Goal: Information Seeking & Learning: Check status

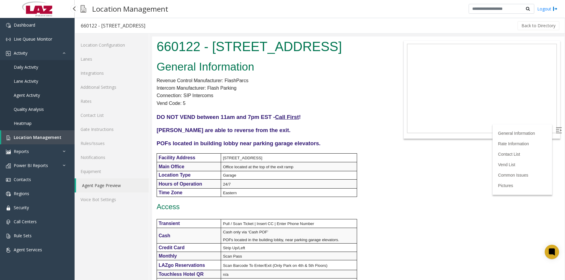
click at [34, 66] on span "Daily Activity" at bounding box center [26, 67] width 24 height 6
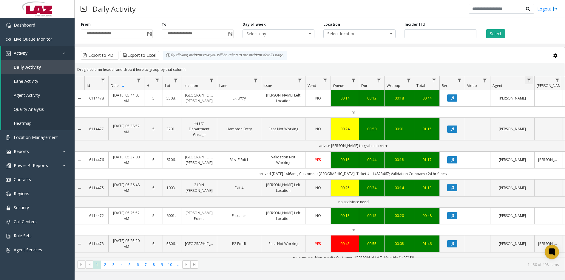
click at [530, 79] on span "Data table" at bounding box center [529, 80] width 5 height 5
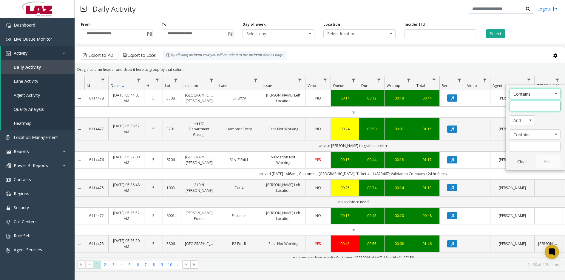
click at [530, 101] on input "Agent Filter" at bounding box center [535, 106] width 51 height 10
type input "******"
click at [539, 158] on button "Filter" at bounding box center [548, 161] width 24 height 13
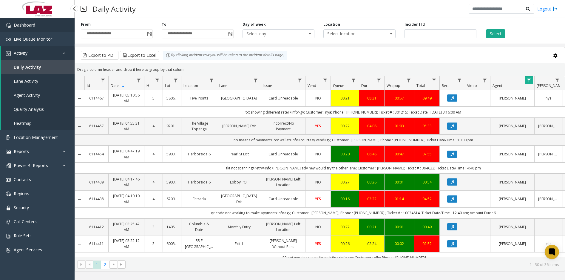
click at [38, 27] on link "Dashboard" at bounding box center [37, 25] width 75 height 14
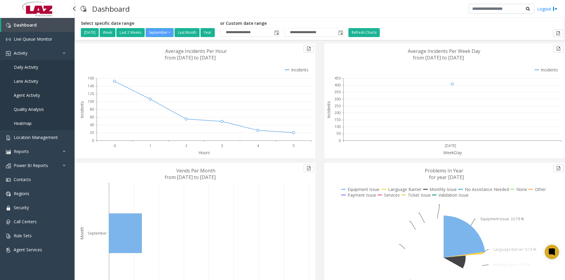
click at [31, 67] on span "Daily Activity" at bounding box center [26, 67] width 24 height 6
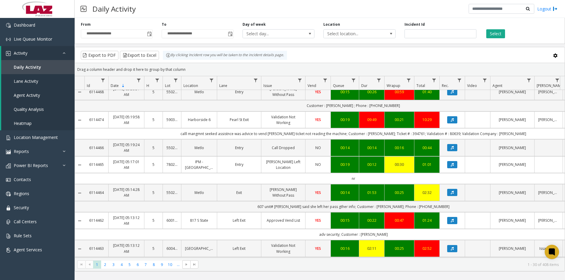
scroll to position [269, 0]
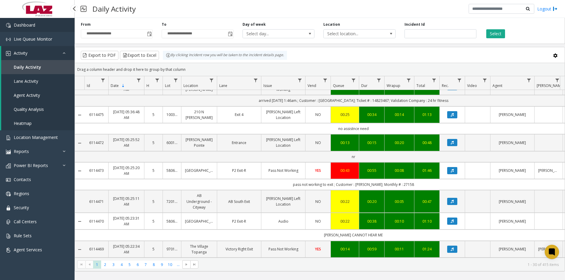
click at [50, 28] on link "Dashboard" at bounding box center [37, 25] width 75 height 14
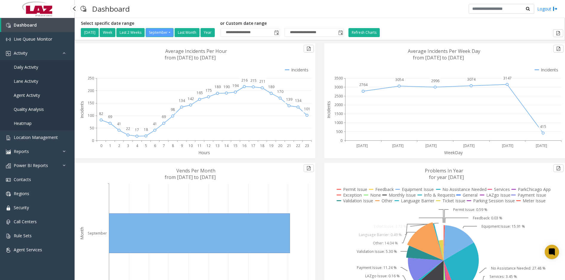
click at [34, 69] on span "Daily Activity" at bounding box center [26, 67] width 24 height 6
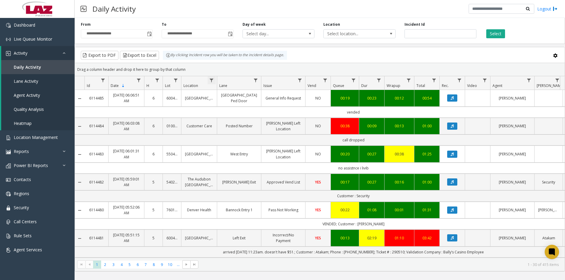
click at [210, 81] on span "Data table" at bounding box center [211, 80] width 5 height 5
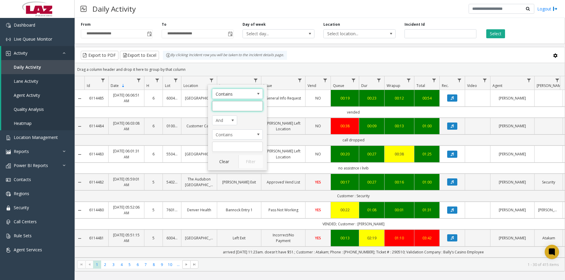
click at [221, 102] on input "Location Filter" at bounding box center [237, 106] width 51 height 10
type input "******"
click at [257, 164] on button "Filter" at bounding box center [250, 161] width 24 height 13
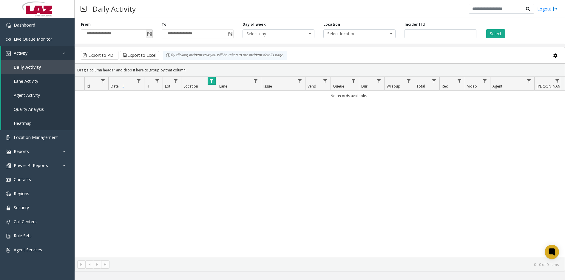
click at [151, 35] on span "Toggle popup" at bounding box center [149, 34] width 5 height 5
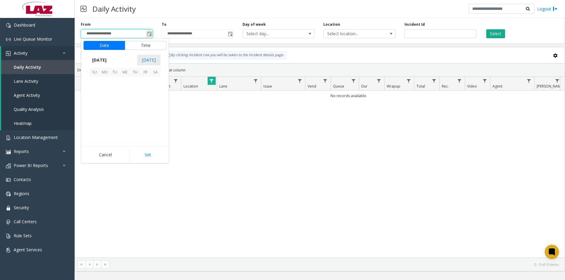
scroll to position [107097, 0]
click at [39, 23] on link "Dashboard" at bounding box center [37, 25] width 75 height 14
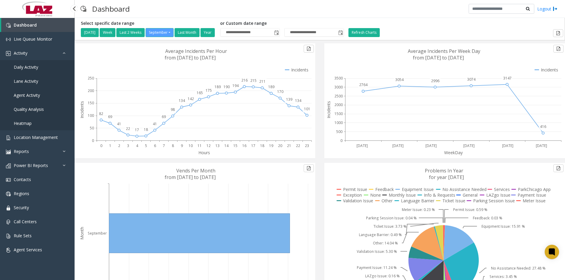
click at [33, 65] on span "Daily Activity" at bounding box center [26, 67] width 24 height 6
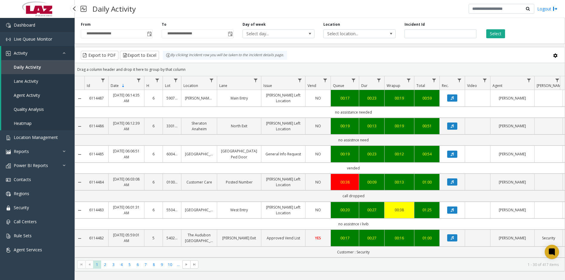
click at [46, 22] on link "Dashboard" at bounding box center [37, 25] width 75 height 14
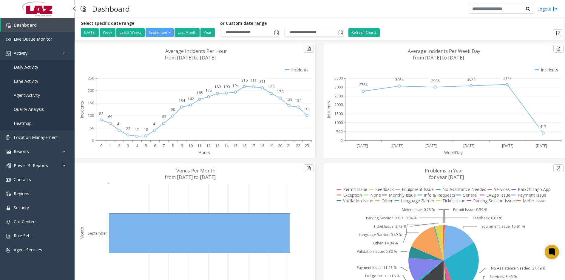
click at [35, 68] on span "Daily Activity" at bounding box center [26, 67] width 24 height 6
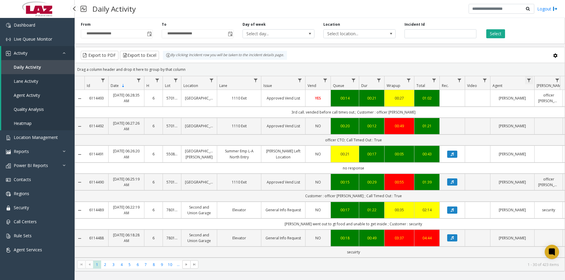
click at [530, 80] on span "Data table" at bounding box center [529, 80] width 5 height 5
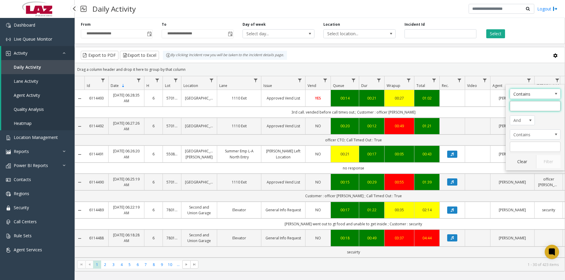
click at [530, 106] on input "Agent Filter" at bounding box center [535, 106] width 51 height 10
type input "*********"
click at [543, 162] on button "Filter" at bounding box center [548, 161] width 24 height 13
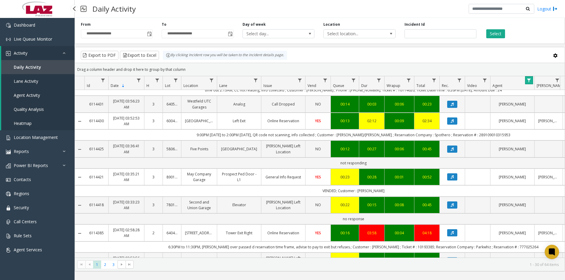
scroll to position [418, 0]
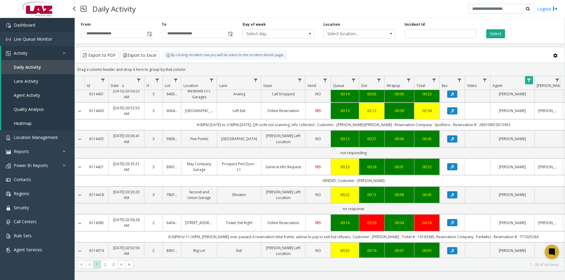
click at [49, 24] on link "Dashboard" at bounding box center [37, 25] width 75 height 14
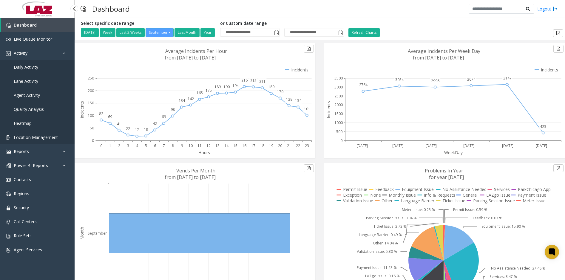
click at [44, 136] on span "Location Management" at bounding box center [36, 137] width 44 height 6
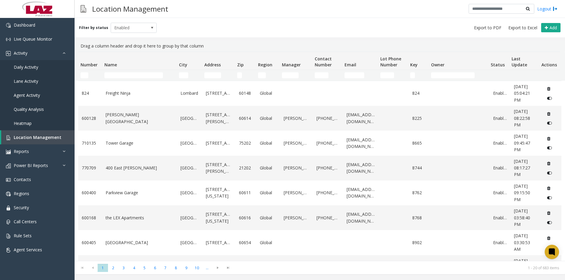
click at [137, 78] on td "Name Filter" at bounding box center [139, 75] width 75 height 11
click at [137, 76] on input "Name Filter" at bounding box center [133, 75] width 58 height 6
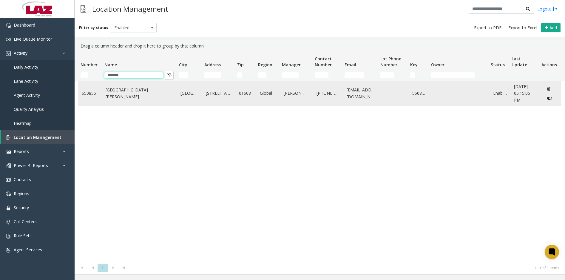
type input "*******"
click at [138, 93] on link "[GEOGRAPHIC_DATA][PERSON_NAME]" at bounding box center [140, 93] width 68 height 13
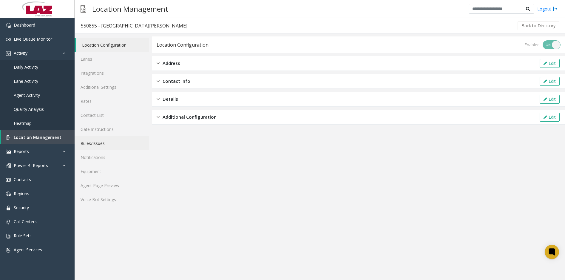
click at [117, 144] on link "Rules/Issues" at bounding box center [112, 143] width 74 height 14
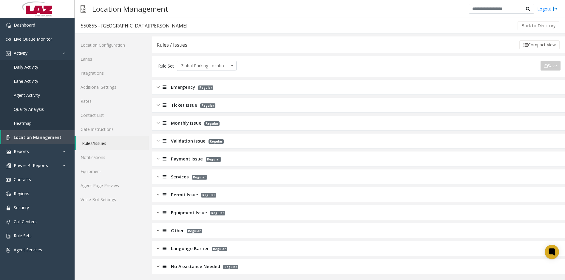
click at [172, 124] on span "Monthly Issue" at bounding box center [186, 122] width 30 height 7
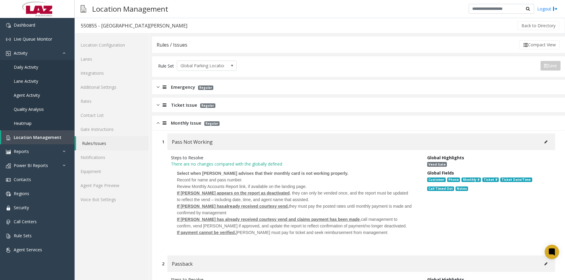
click at [178, 126] on span "Monthly Issue" at bounding box center [186, 122] width 30 height 7
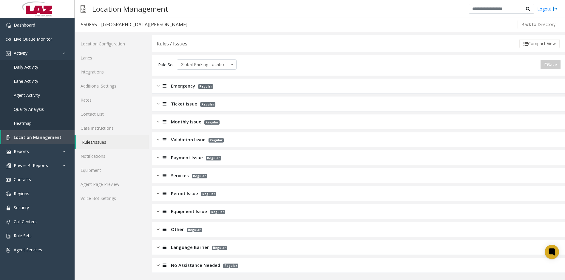
scroll to position [1, 0]
click at [119, 181] on link "Agent Page Preview" at bounding box center [112, 184] width 74 height 14
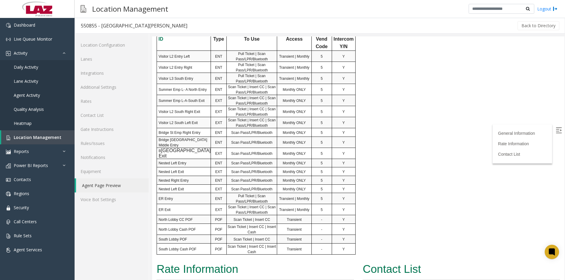
scroll to position [358, 0]
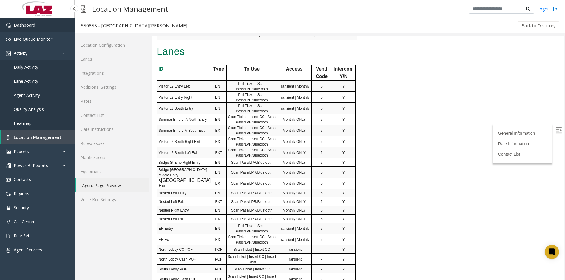
click at [55, 27] on link "Dashboard" at bounding box center [37, 25] width 75 height 14
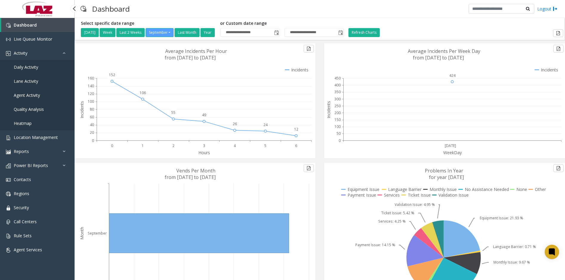
click at [25, 71] on link "Daily Activity" at bounding box center [37, 67] width 75 height 14
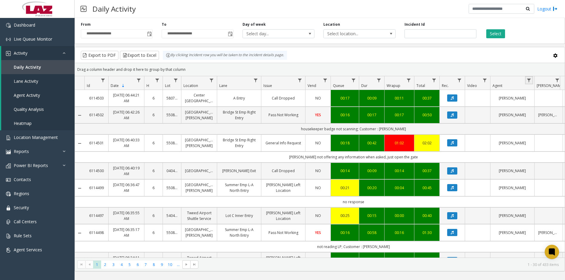
click at [532, 80] on link "Data table" at bounding box center [529, 80] width 8 height 8
click at [528, 103] on input "Agent Filter" at bounding box center [535, 106] width 51 height 10
type input "******"
click at [549, 164] on button "Filter" at bounding box center [548, 161] width 24 height 13
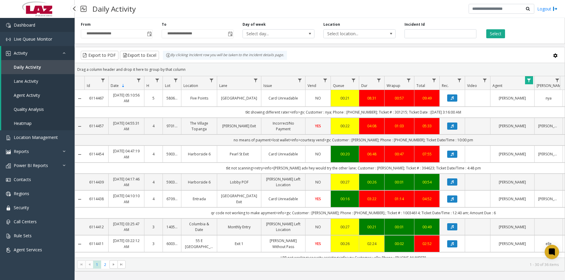
click at [24, 28] on link "Dashboard" at bounding box center [37, 25] width 75 height 14
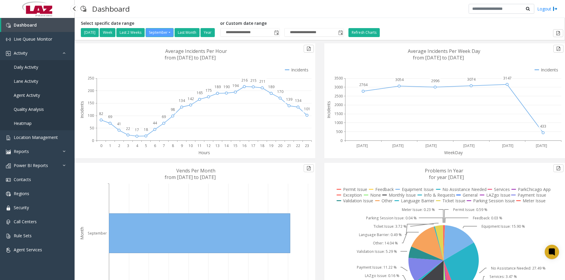
click at [37, 66] on span "Daily Activity" at bounding box center [26, 67] width 24 height 6
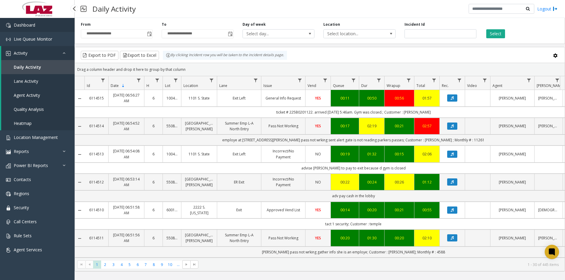
click at [46, 24] on link "Dashboard" at bounding box center [37, 25] width 75 height 14
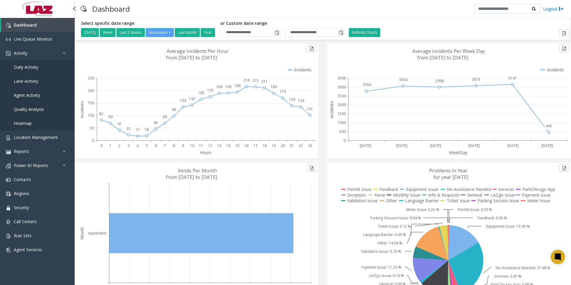
click at [32, 65] on span "Daily Activity" at bounding box center [26, 67] width 24 height 6
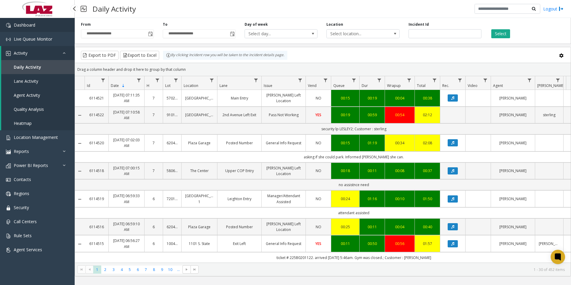
click at [37, 25] on link "Dashboard" at bounding box center [37, 25] width 75 height 14
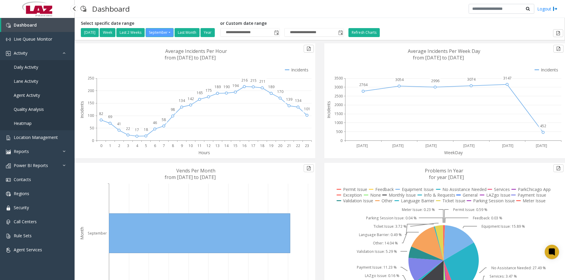
click at [29, 65] on span "Daily Activity" at bounding box center [26, 67] width 24 height 6
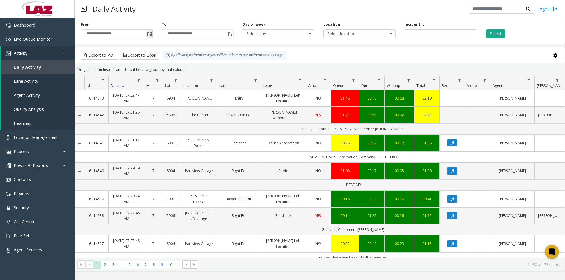
click at [151, 34] on span "Toggle popup" at bounding box center [149, 34] width 5 height 5
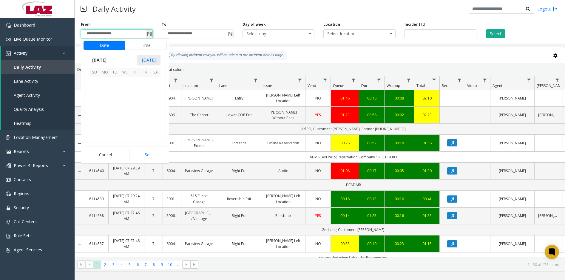
scroll to position [107097, 0]
click at [155, 81] on span "6" at bounding box center [155, 82] width 10 height 10
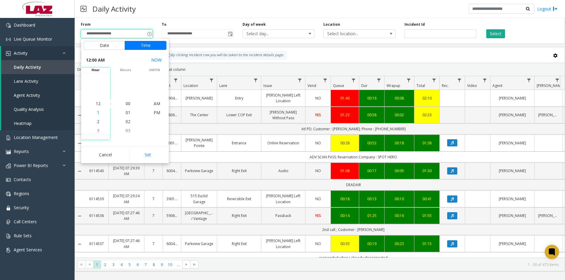
click at [97, 114] on span "1" at bounding box center [98, 113] width 2 height 6
click at [97, 103] on span "1" at bounding box center [98, 104] width 2 height 6
click at [126, 103] on span "00" at bounding box center [128, 104] width 5 height 6
click at [155, 103] on span "AM" at bounding box center [157, 104] width 7 height 6
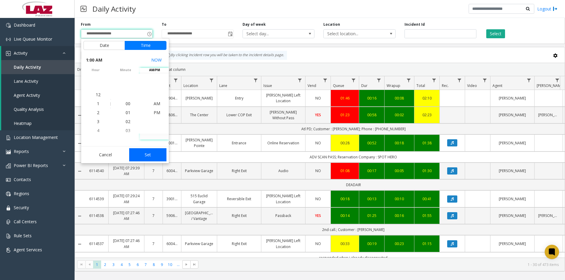
click at [152, 154] on button "Set" at bounding box center [148, 154] width 38 height 13
type input "**********"
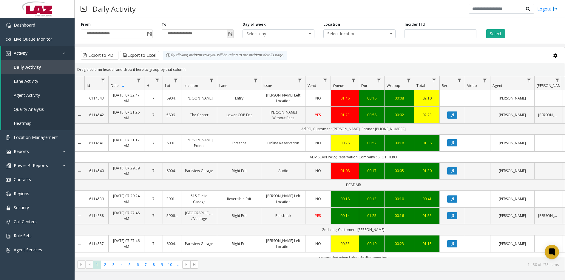
click at [231, 35] on span "Toggle popup" at bounding box center [230, 34] width 5 height 5
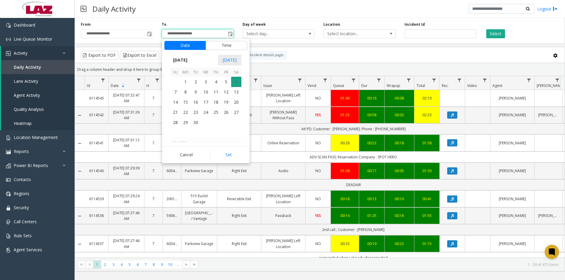
click at [238, 82] on span "6" at bounding box center [236, 82] width 10 height 10
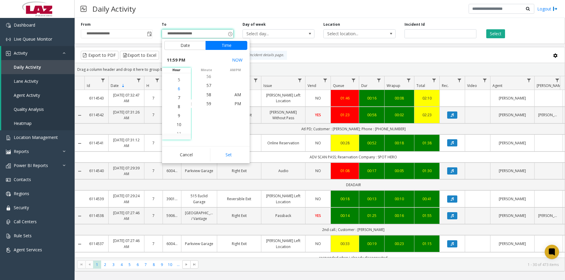
scroll to position [170, 0]
click at [178, 104] on span "7" at bounding box center [179, 104] width 2 height 6
click at [207, 95] on span "30" at bounding box center [208, 95] width 5 height 6
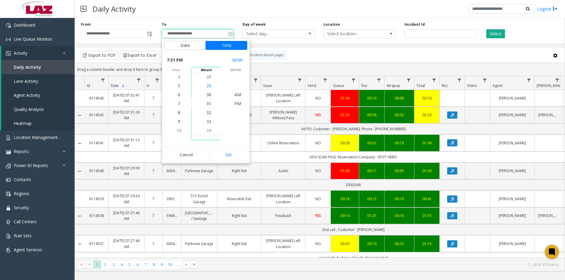
scroll to position [269, 0]
click at [238, 96] on span "AM" at bounding box center [238, 95] width 7 height 6
click at [228, 154] on button "Set" at bounding box center [229, 154] width 38 height 13
type input "**********"
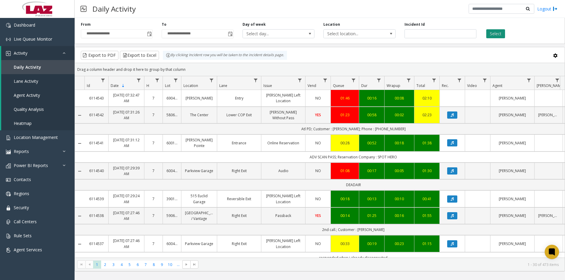
click at [499, 34] on button "Select" at bounding box center [495, 33] width 19 height 9
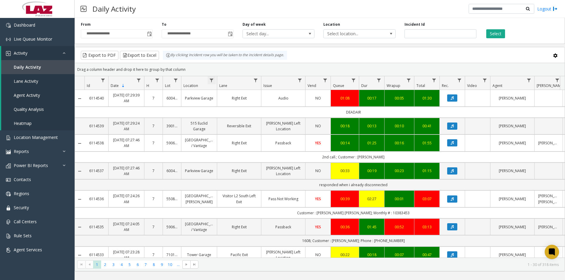
click at [213, 80] on span "Data table" at bounding box center [211, 80] width 5 height 5
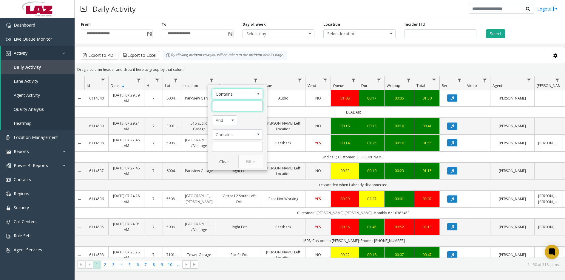
click at [257, 105] on input "Location Filter" at bounding box center [237, 106] width 51 height 10
type input "******"
click at [245, 161] on button "Filter" at bounding box center [250, 161] width 24 height 13
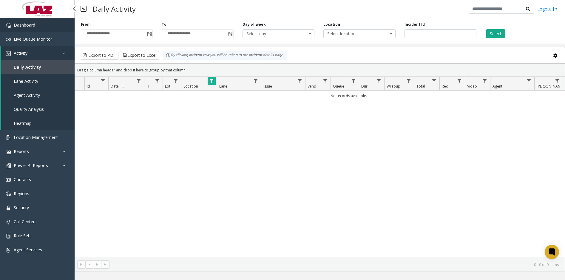
click at [42, 27] on link "Dashboard" at bounding box center [37, 25] width 75 height 14
